Goal: Information Seeking & Learning: Learn about a topic

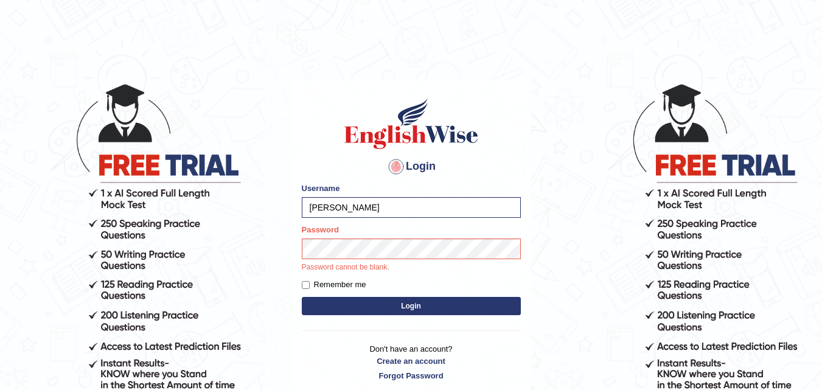
type input "Maryhealy17"
click at [302, 297] on button "Login" at bounding box center [411, 306] width 219 height 18
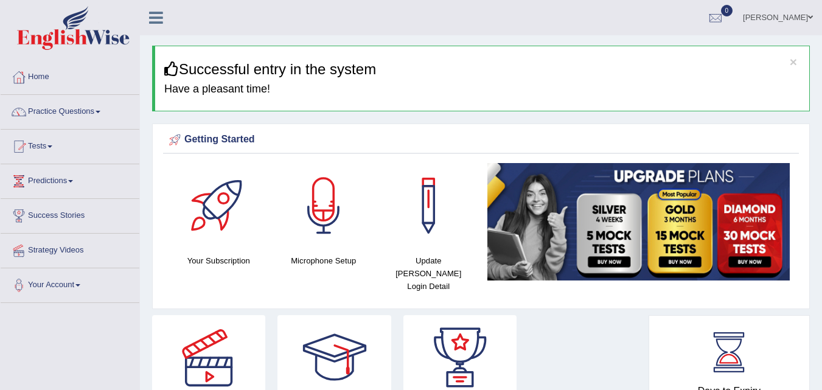
click at [51, 148] on link "Tests" at bounding box center [70, 145] width 139 height 30
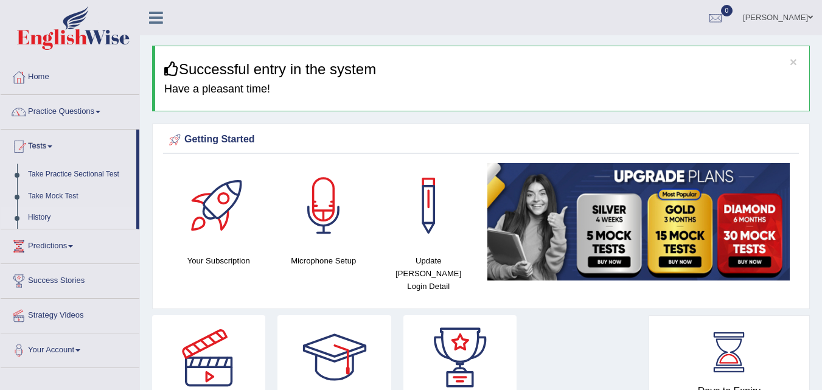
click at [43, 210] on link "History" at bounding box center [80, 218] width 114 height 22
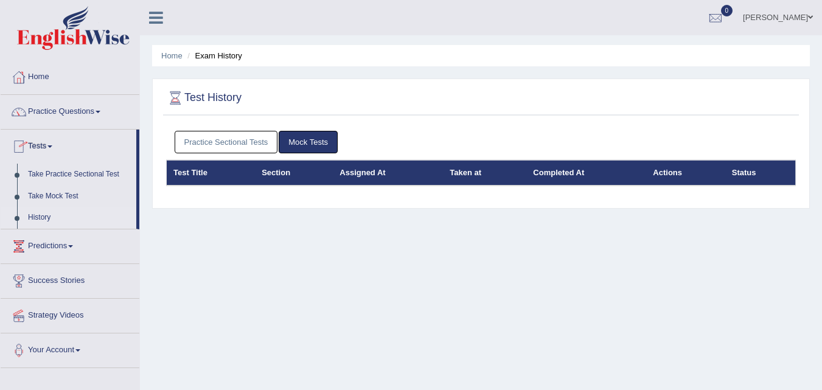
click at [47, 218] on link "History" at bounding box center [80, 218] width 114 height 22
click at [699, 51] on div "See All Alerts" at bounding box center [643, 51] width 162 height 13
click at [725, 18] on div at bounding box center [715, 18] width 18 height 18
click at [666, 47] on strong "See All Alerts" at bounding box center [639, 51] width 54 height 10
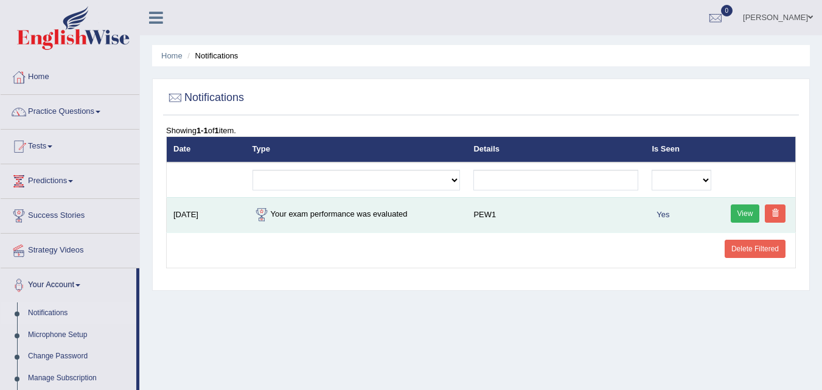
click at [742, 215] on link "View" at bounding box center [745, 213] width 29 height 18
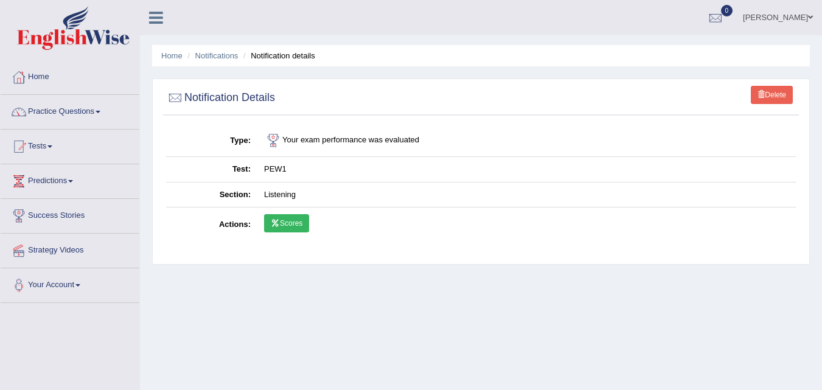
click at [302, 221] on link "Scores" at bounding box center [286, 223] width 45 height 18
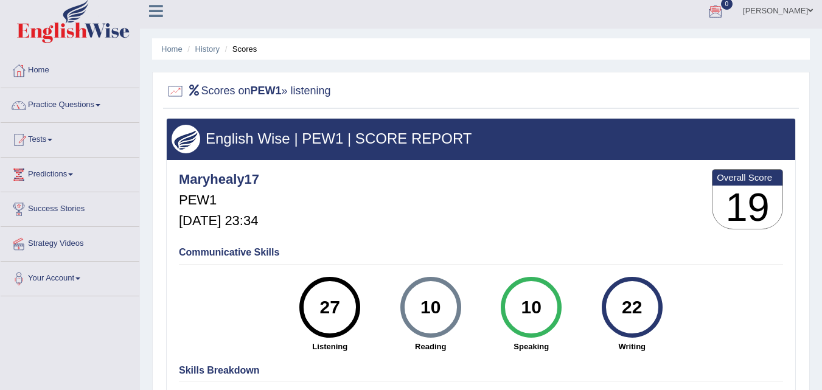
scroll to position [5, 0]
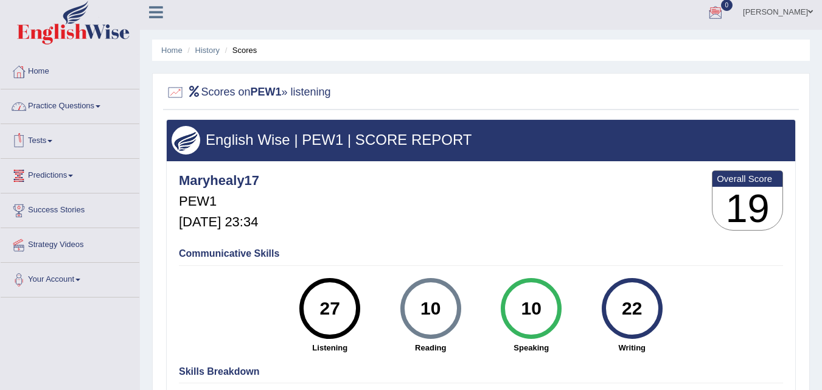
click at [51, 141] on link "Tests" at bounding box center [70, 139] width 139 height 30
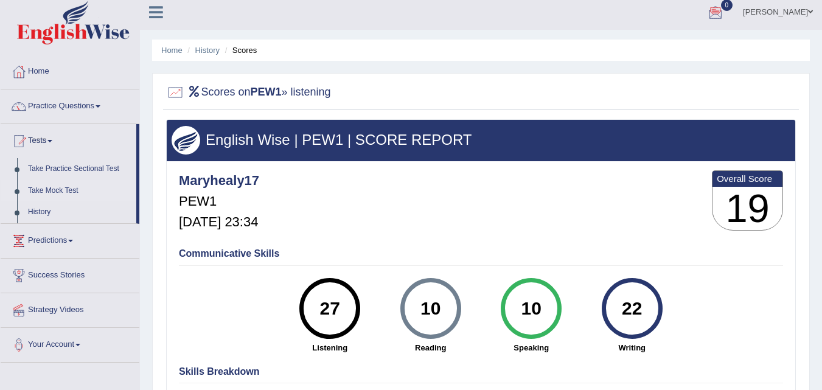
click at [49, 187] on link "Take Mock Test" at bounding box center [80, 191] width 114 height 22
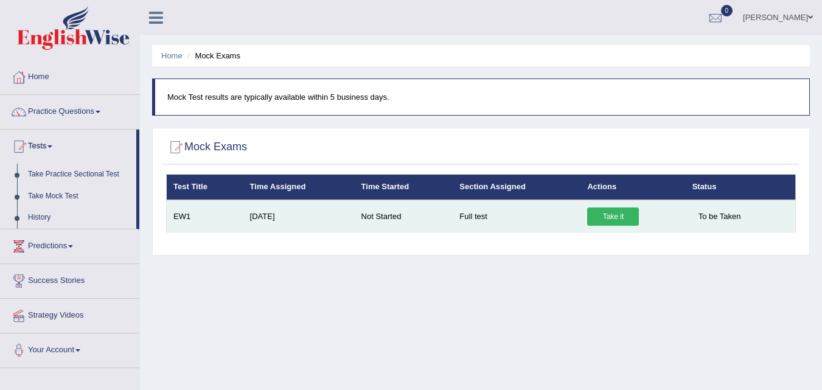
click at [595, 220] on link "Take it" at bounding box center [613, 216] width 52 height 18
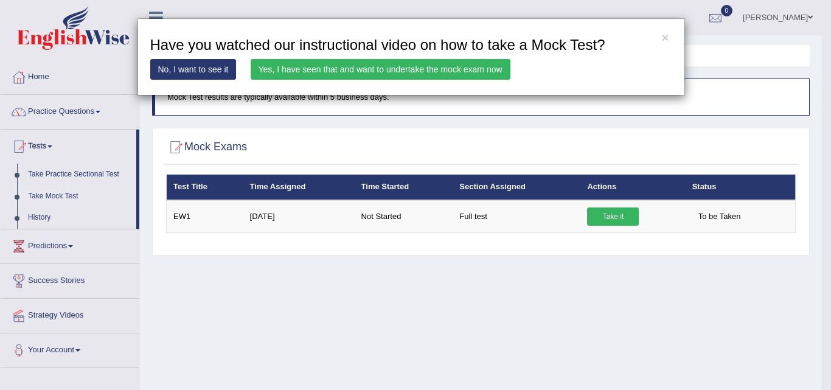
click at [400, 66] on link "Yes, I have seen that and want to undertake the mock exam now" at bounding box center [381, 69] width 260 height 21
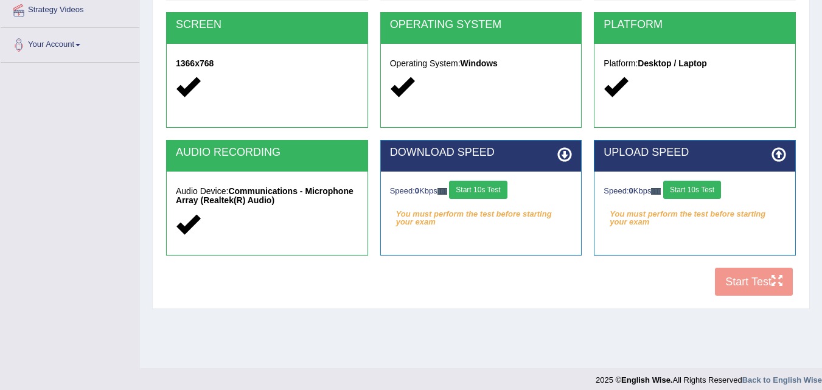
scroll to position [249, 0]
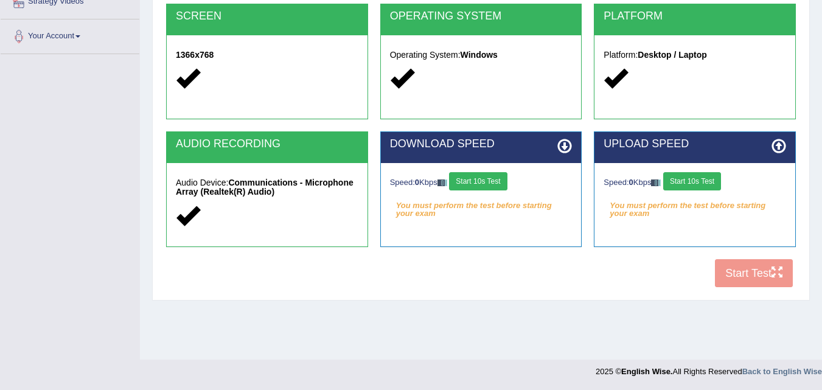
click at [498, 179] on button "Start 10s Test" at bounding box center [478, 181] width 58 height 18
click at [677, 184] on button "Start 10s Test" at bounding box center [692, 181] width 58 height 18
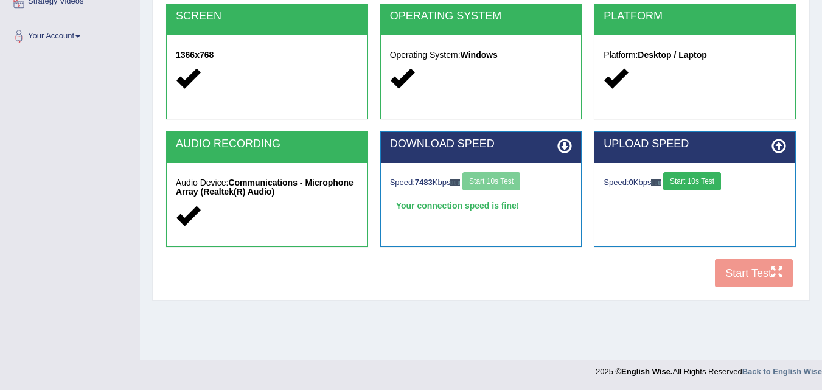
click at [689, 186] on button "Start 10s Test" at bounding box center [692, 181] width 58 height 18
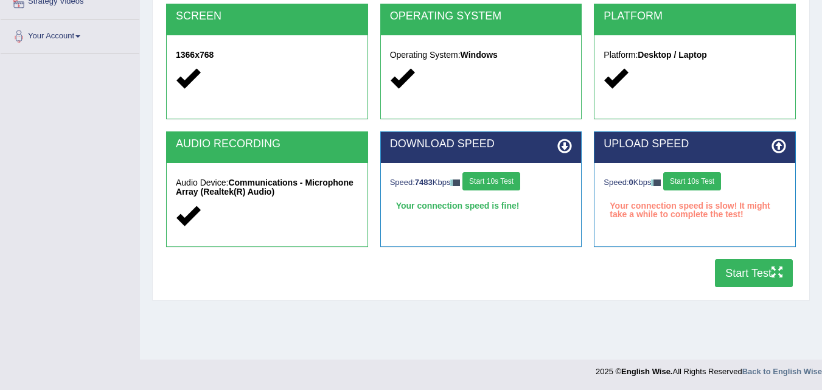
click at [689, 186] on button "Start 10s Test" at bounding box center [692, 181] width 58 height 18
drag, startPoint x: 710, startPoint y: 185, endPoint x: 705, endPoint y: 188, distance: 6.3
click at [710, 184] on button "Start 10s Test" at bounding box center [692, 181] width 58 height 18
click at [699, 192] on div "Speed: 0 Kbps Start 10s Test" at bounding box center [695, 182] width 183 height 21
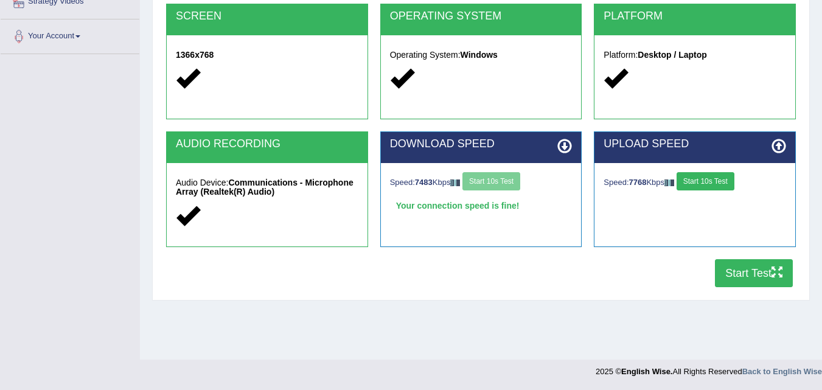
click at [711, 177] on button "Start 10s Test" at bounding box center [706, 181] width 58 height 18
click at [747, 265] on button "Start Test" at bounding box center [754, 273] width 78 height 28
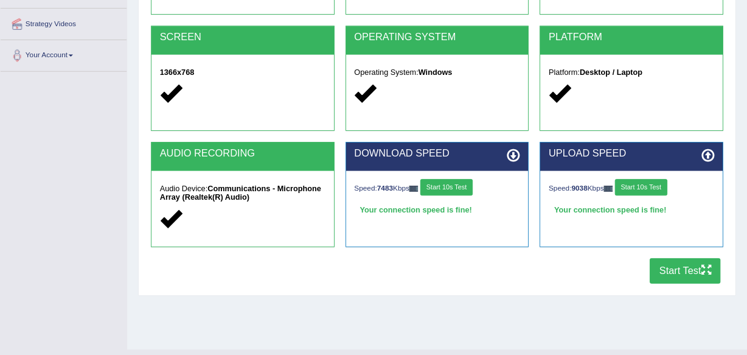
scroll to position [0, 0]
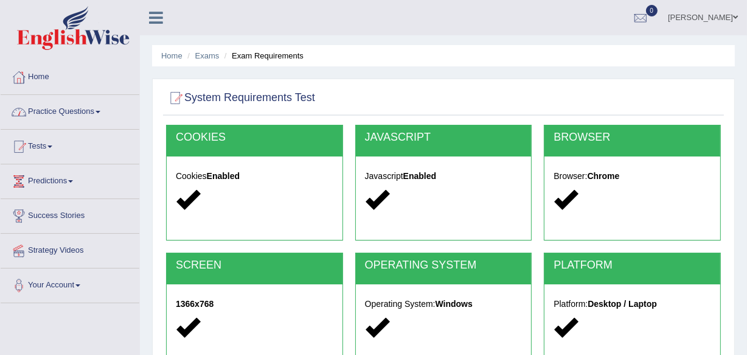
click at [69, 117] on link "Practice Questions" at bounding box center [70, 110] width 139 height 30
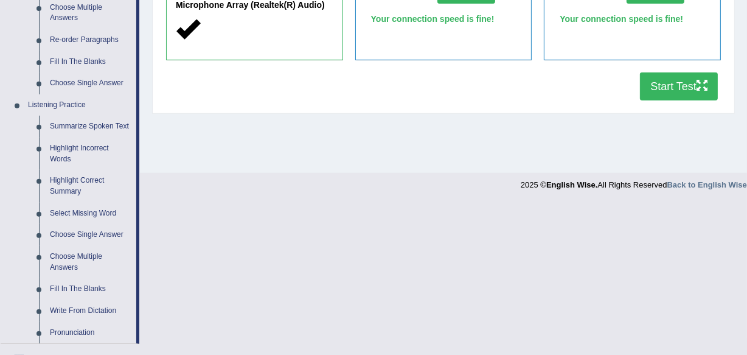
scroll to position [455, 0]
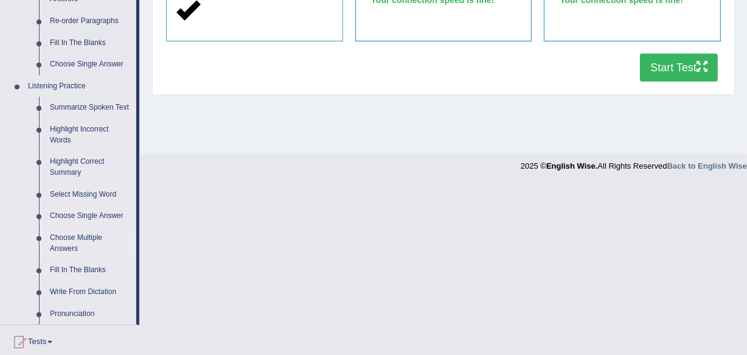
click at [83, 239] on link "Choose Multiple Answers" at bounding box center [90, 243] width 92 height 32
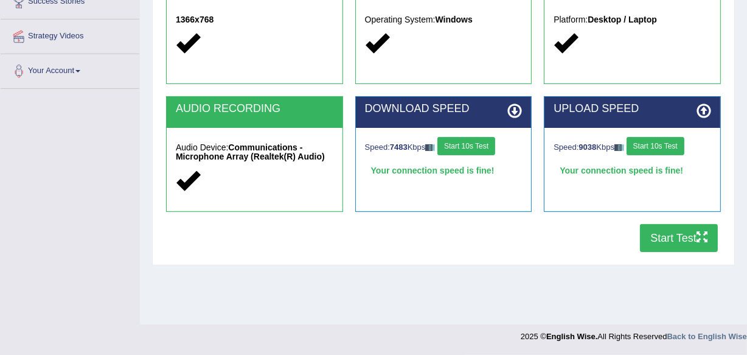
scroll to position [284, 0]
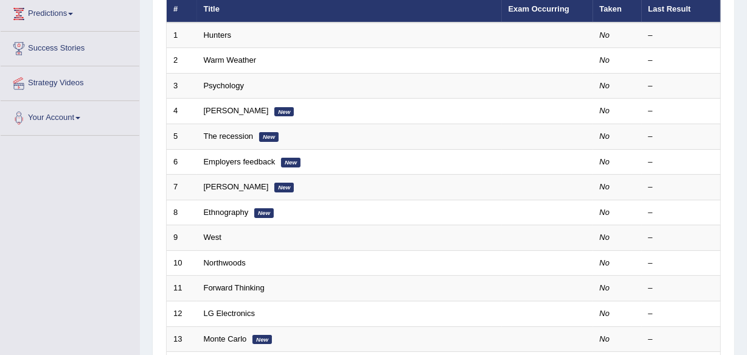
scroll to position [170, 0]
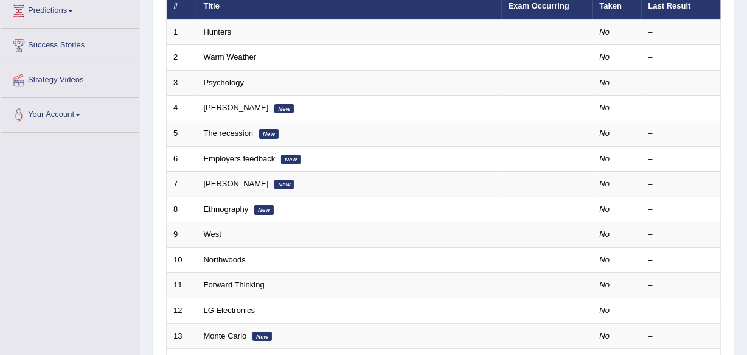
click at [747, 181] on html "Toggle navigation Home Practice Questions Speaking Practice Read Aloud Repeat S…" at bounding box center [373, 7] width 747 height 355
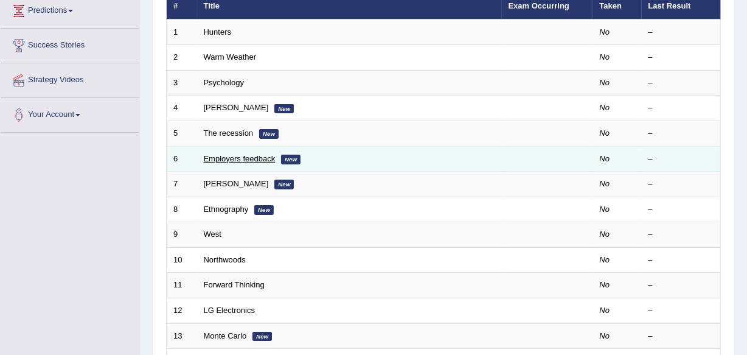
click at [238, 158] on link "Employers feedback" at bounding box center [240, 158] width 72 height 9
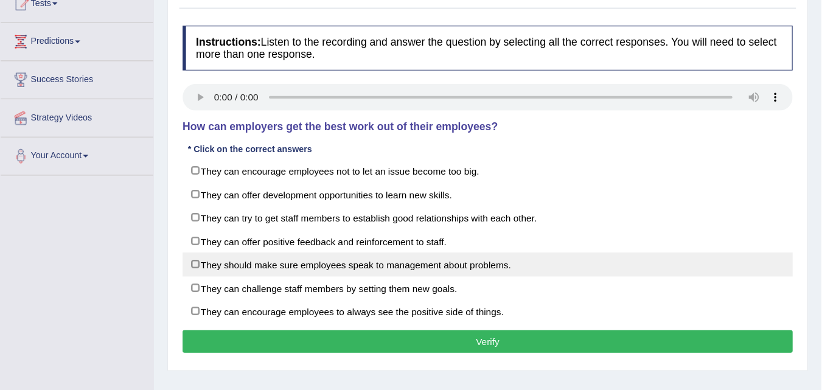
scroll to position [144, 0]
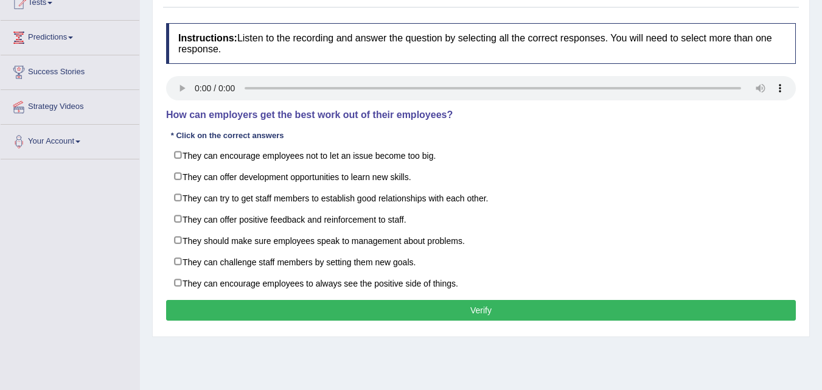
click at [164, 91] on div "Instructions: Listen to the recording and answer the question by selecting all …" at bounding box center [481, 173] width 636 height 313
click at [156, 155] on div "Practice Listening: Choose Multiple Answers 6 Employers feedback Instructions: …" at bounding box center [481, 148] width 658 height 378
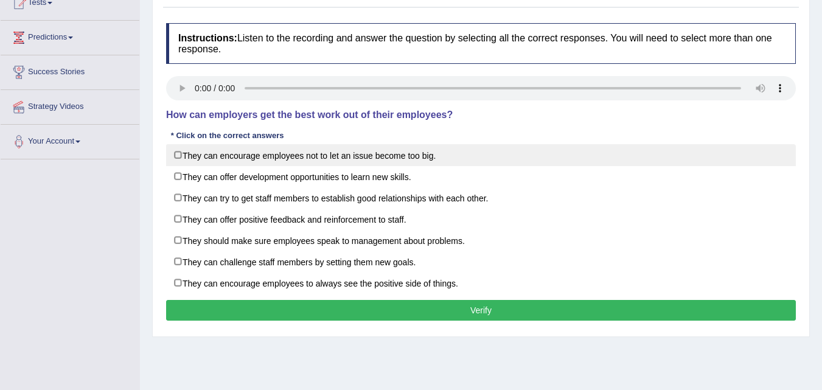
click at [175, 152] on label "They can encourage employees not to let an issue become too big." at bounding box center [481, 155] width 630 height 22
checkbox input "true"
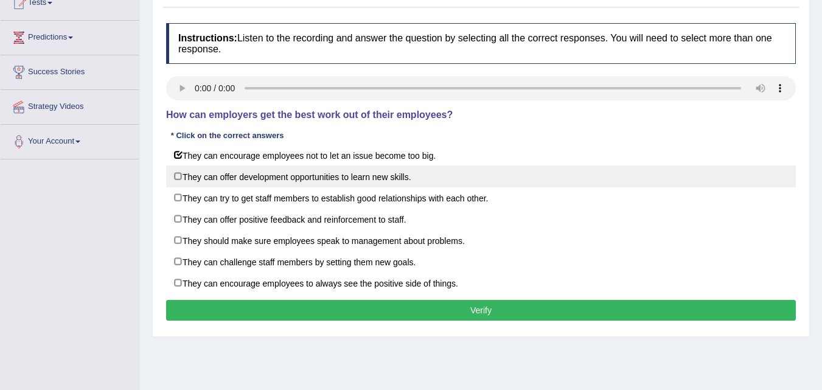
click at [397, 177] on label "They can offer development opportunities to learn new skills." at bounding box center [481, 177] width 630 height 22
checkbox input "true"
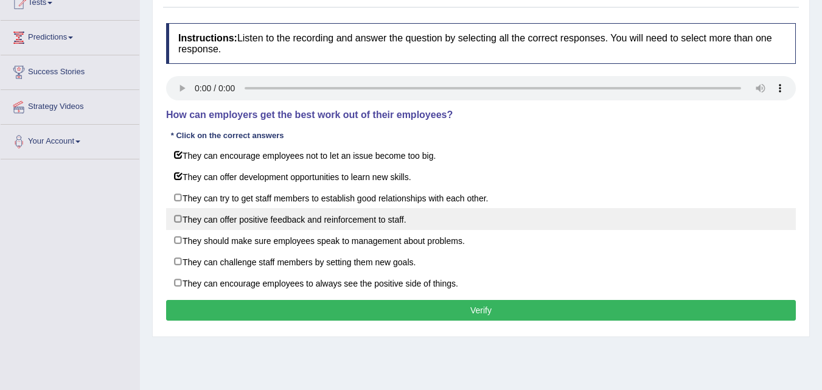
click at [512, 217] on label "They can offer positive feedback and reinforcement to staff." at bounding box center [481, 219] width 630 height 22
checkbox input "true"
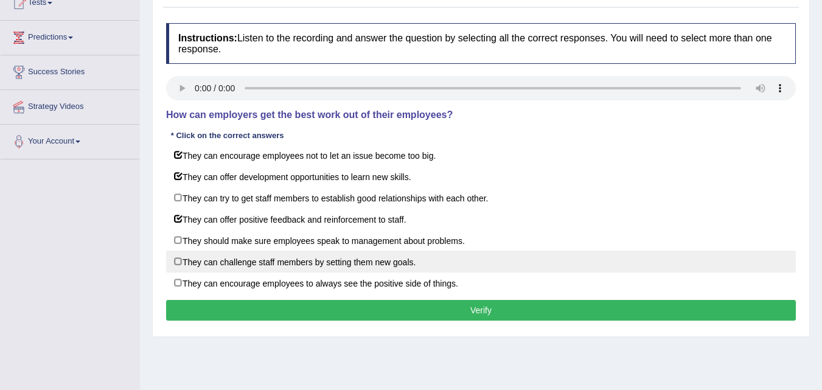
click at [539, 256] on label "They can challenge staff members by setting them new goals." at bounding box center [481, 262] width 630 height 22
checkbox input "true"
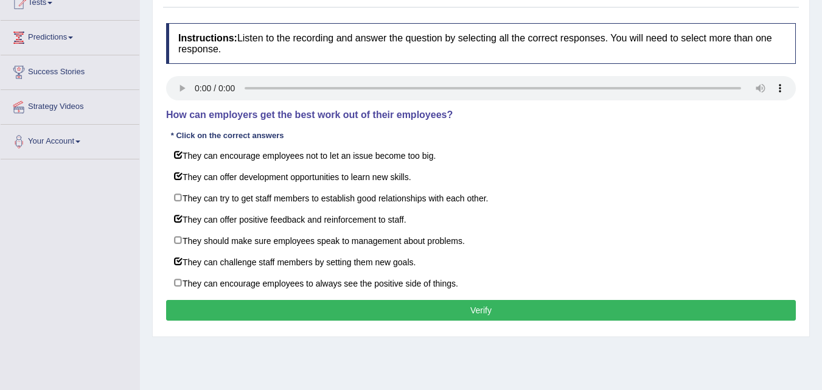
click at [565, 312] on button "Verify" at bounding box center [481, 310] width 630 height 21
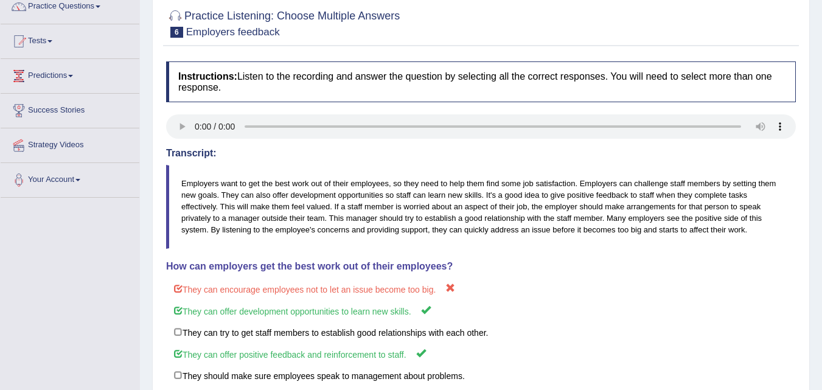
scroll to position [0, 0]
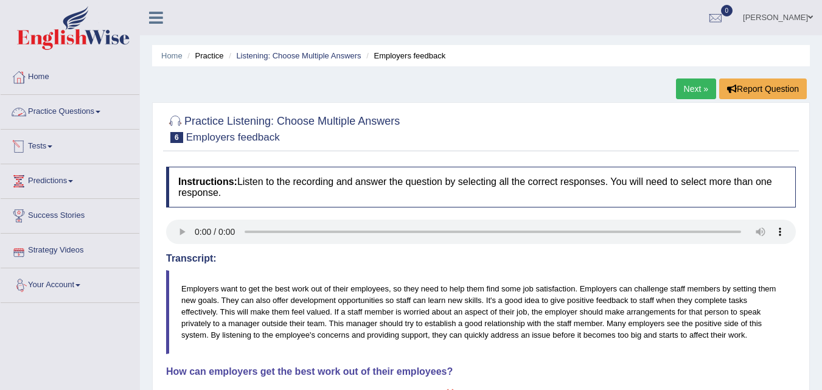
click at [85, 117] on link "Practice Questions" at bounding box center [70, 110] width 139 height 30
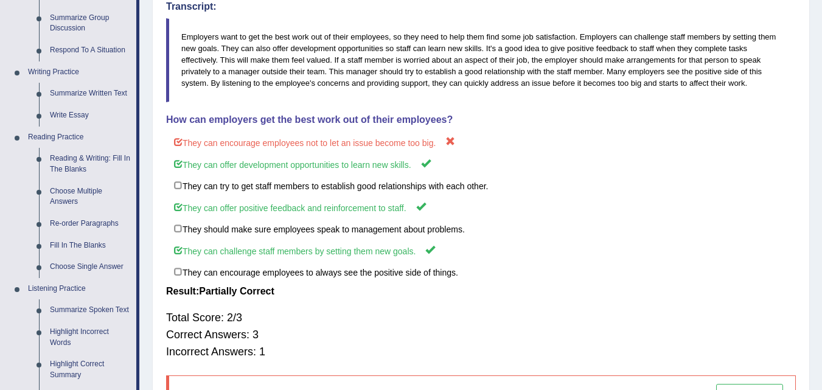
scroll to position [249, 0]
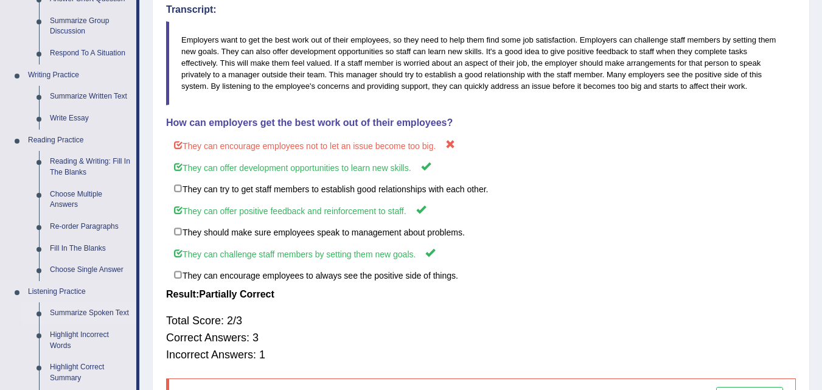
click at [90, 313] on link "Summarize Spoken Text" at bounding box center [90, 313] width 92 height 22
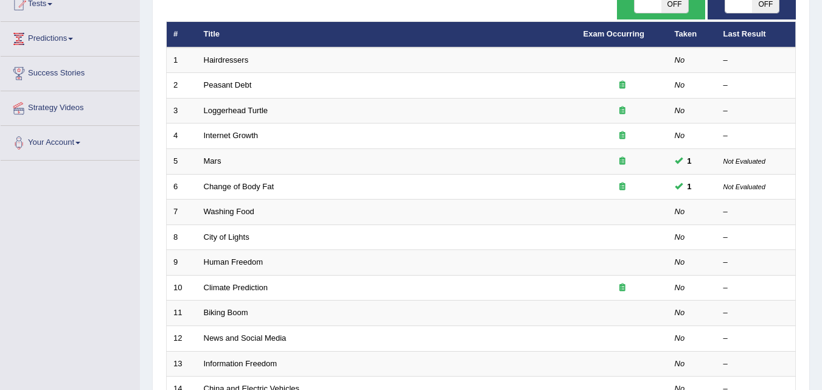
click at [821, 154] on html "Toggle navigation Home Practice Questions Speaking Practice Read Aloud Repeat S…" at bounding box center [411, 53] width 822 height 390
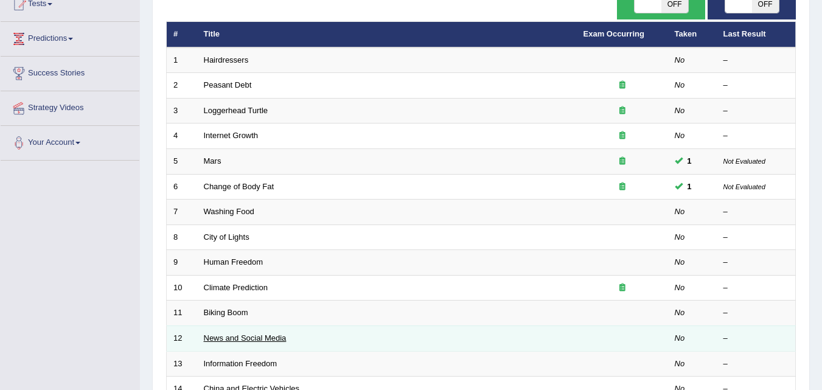
click at [260, 333] on link "News and Social Media" at bounding box center [245, 337] width 83 height 9
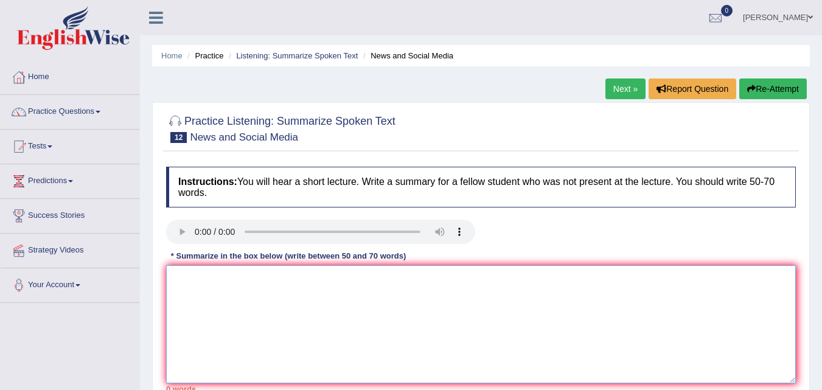
click at [221, 302] on textarea at bounding box center [481, 324] width 630 height 118
type textarea "i"
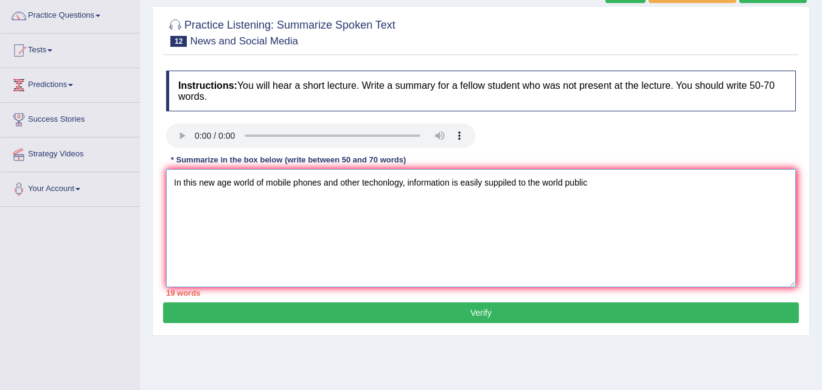
scroll to position [98, 0]
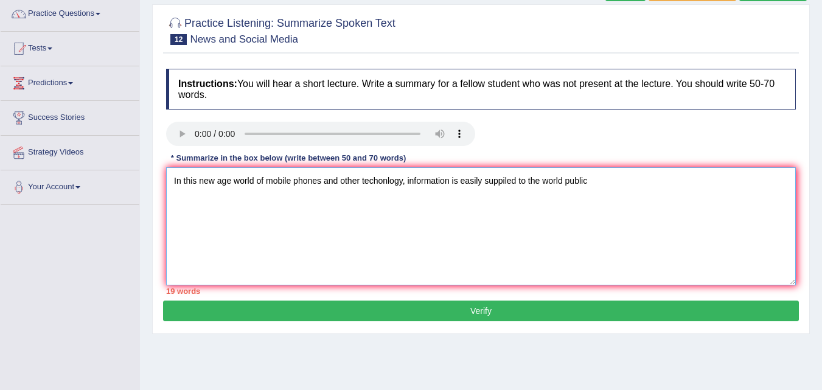
click at [631, 192] on textarea "In this new age world of mobile phones and other techonlogy, information is eas…" at bounding box center [481, 226] width 630 height 118
click at [725, 253] on textarea "In this new age world of mobile phones and other techonlogy, information is eas…" at bounding box center [481, 226] width 630 height 118
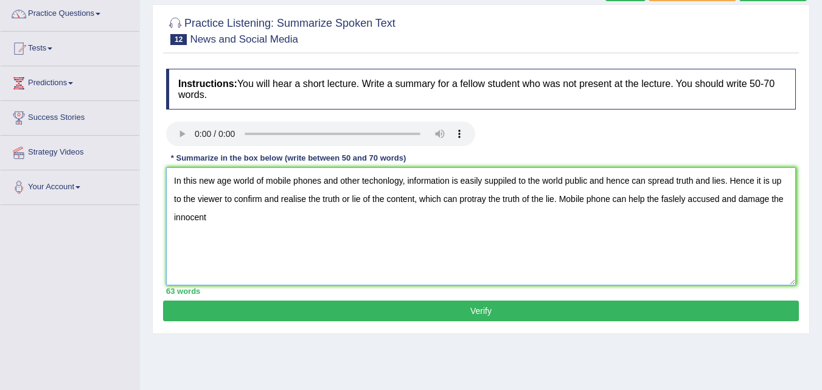
click at [613, 201] on textarea "In this new age world of mobile phones and other techonlogy, information is eas…" at bounding box center [481, 226] width 630 height 118
click at [581, 242] on textarea "In this new age world of mobile phones and other techonlogy, information is eas…" at bounding box center [481, 226] width 630 height 118
type textarea "In this new age world of mobile phones and other techonlogy, information is eas…"
click at [536, 309] on button "Verify" at bounding box center [481, 311] width 636 height 21
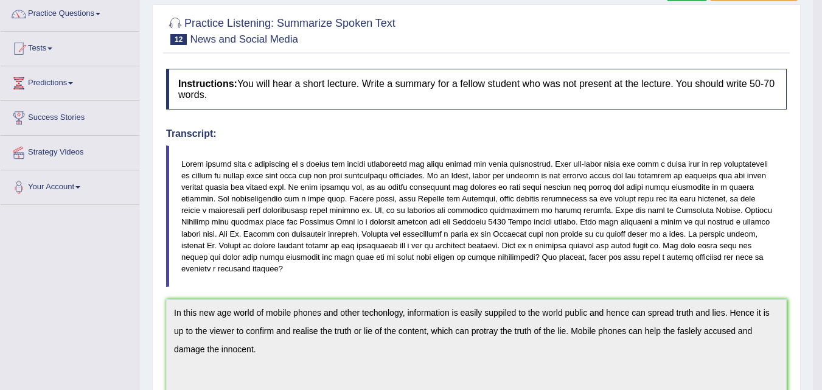
drag, startPoint x: 826, startPoint y: 138, endPoint x: 831, endPoint y: 193, distance: 55.5
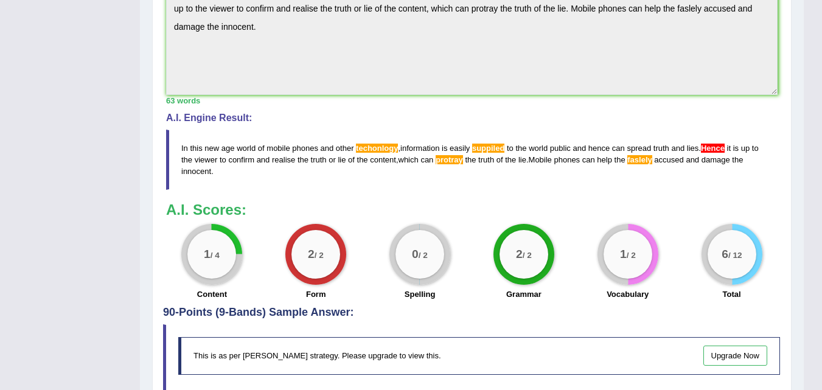
scroll to position [0, 0]
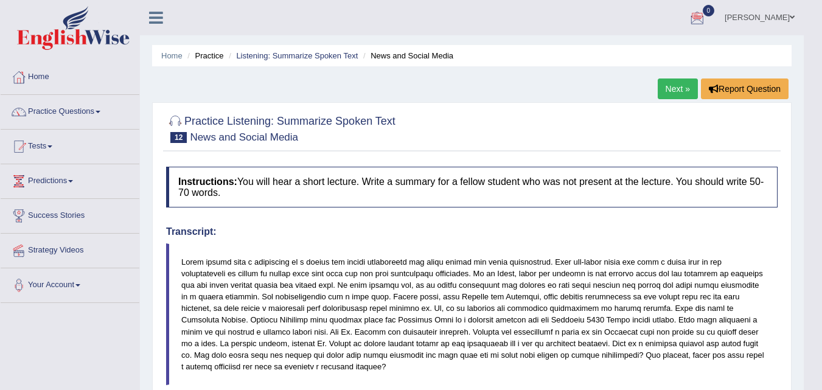
click at [793, 12] on link "[PERSON_NAME]" at bounding box center [760, 16] width 88 height 32
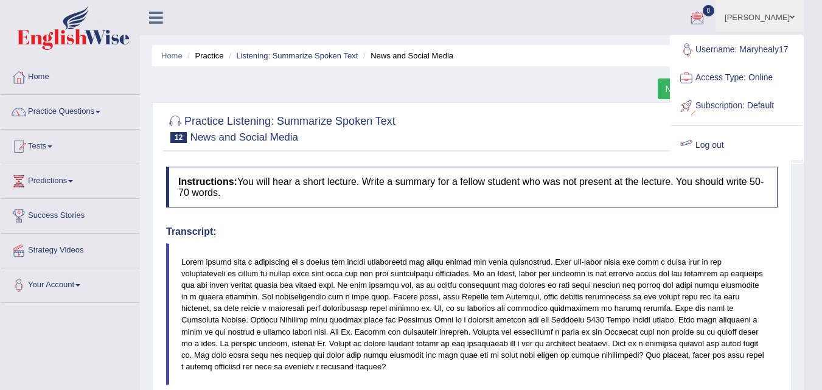
click at [750, 144] on link "Log out" at bounding box center [736, 145] width 131 height 28
